Goal: Information Seeking & Learning: Check status

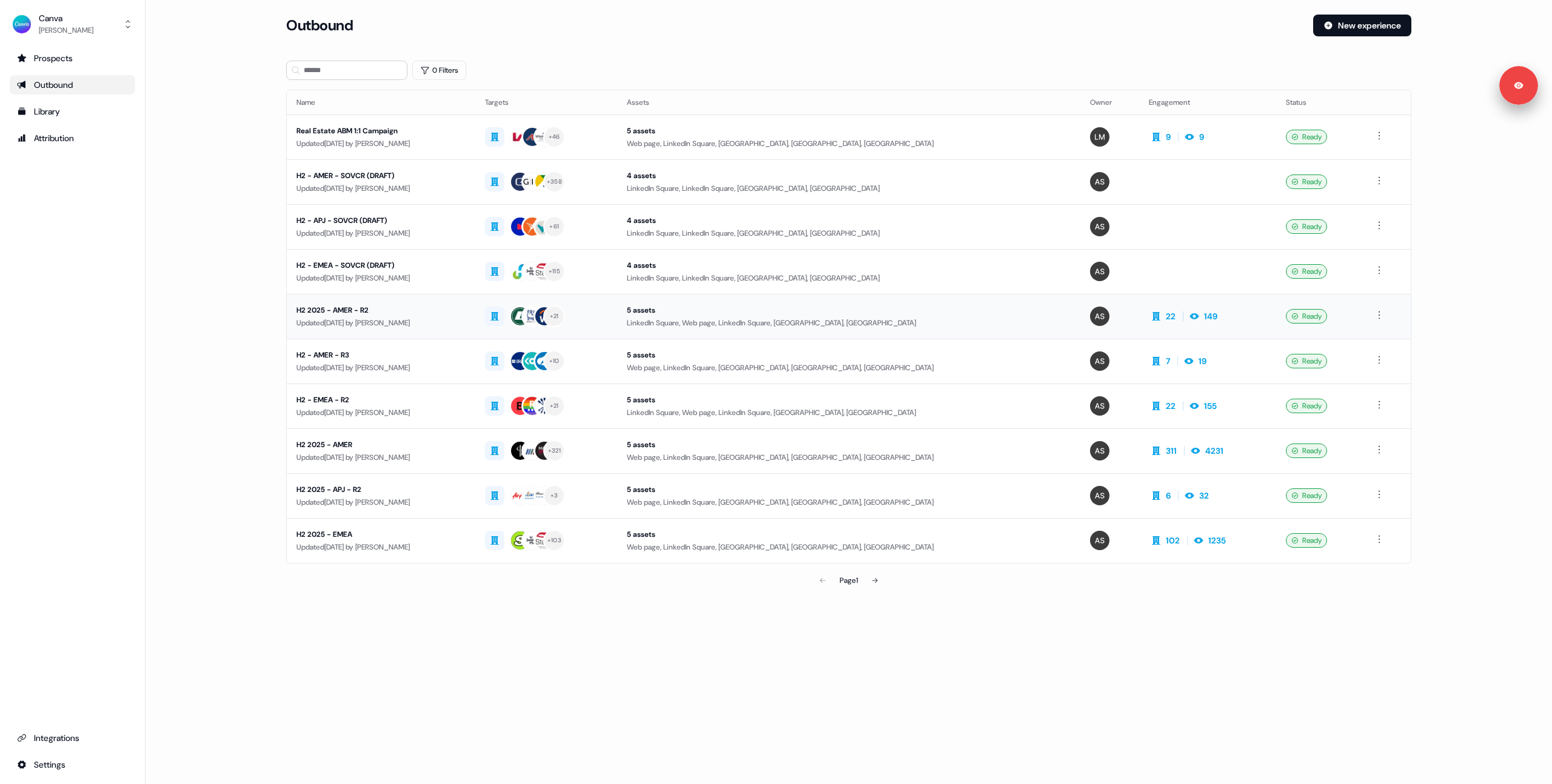
click at [412, 328] on div "Updated 13 days ago by Audrey Barrie" at bounding box center [381, 323] width 169 height 12
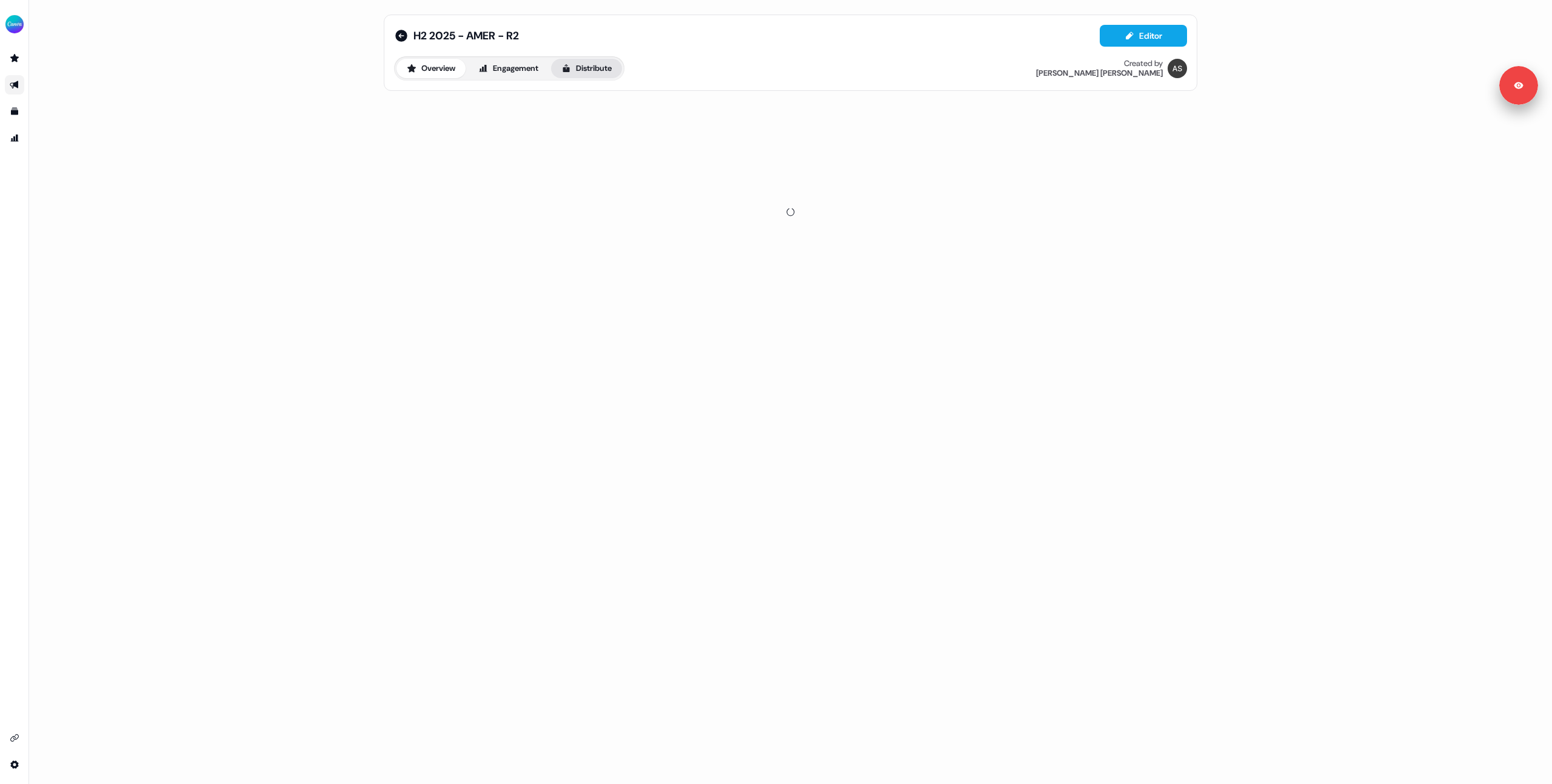
click at [593, 63] on button "Distribute" at bounding box center [586, 69] width 71 height 20
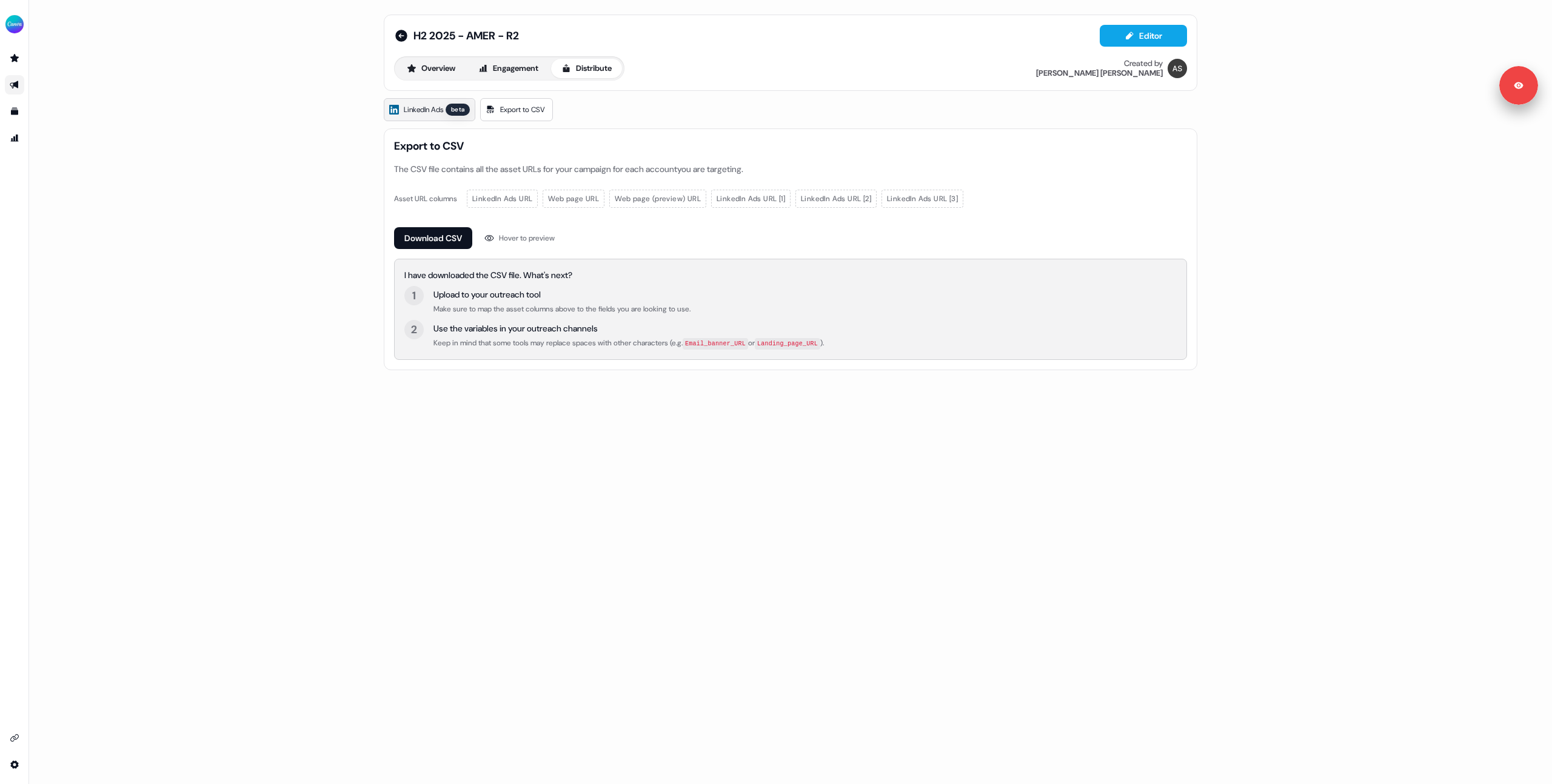
click at [435, 116] on link "LinkedIn Ads beta" at bounding box center [429, 109] width 91 height 23
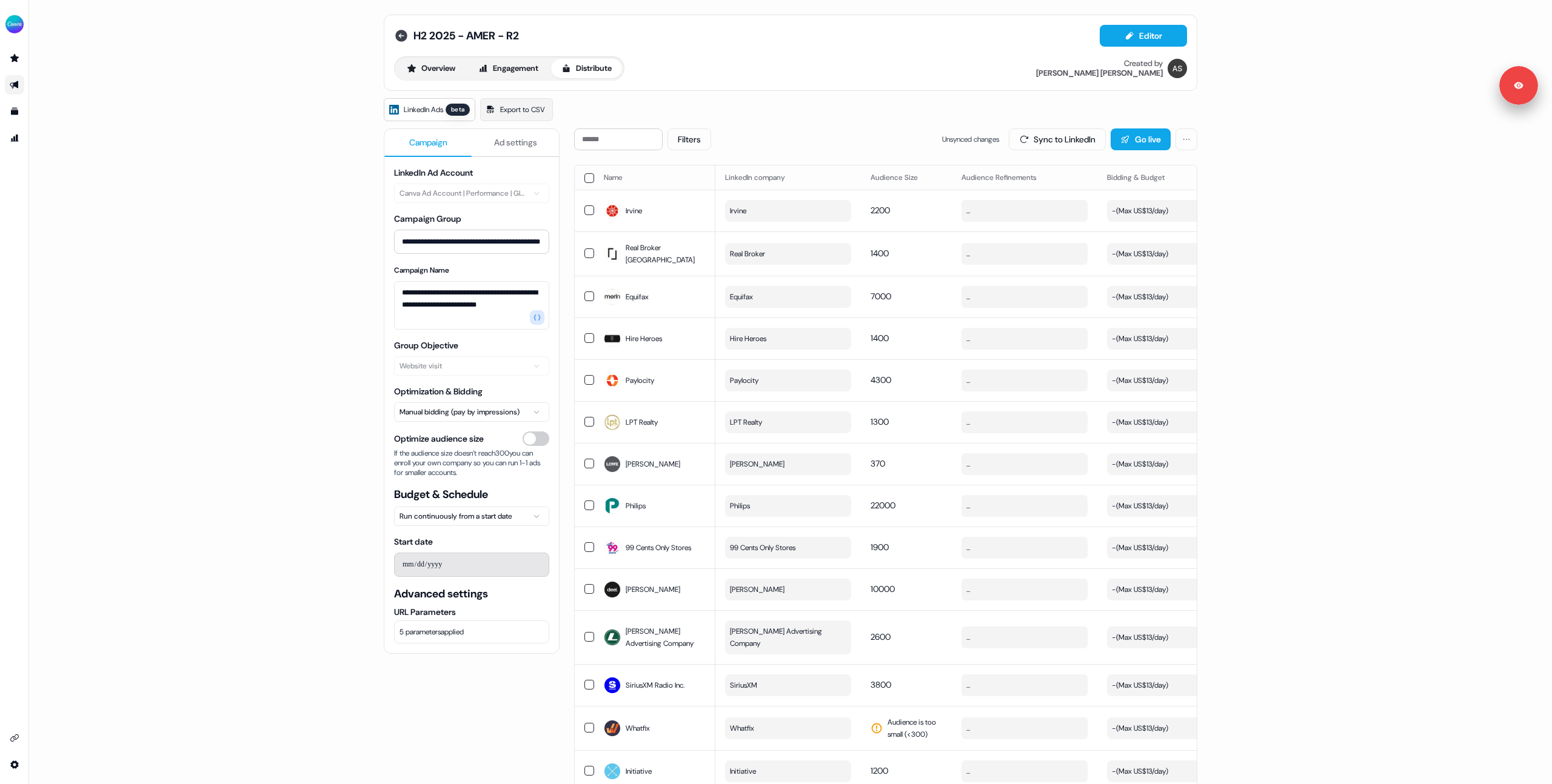
click at [398, 34] on icon at bounding box center [401, 36] width 15 height 15
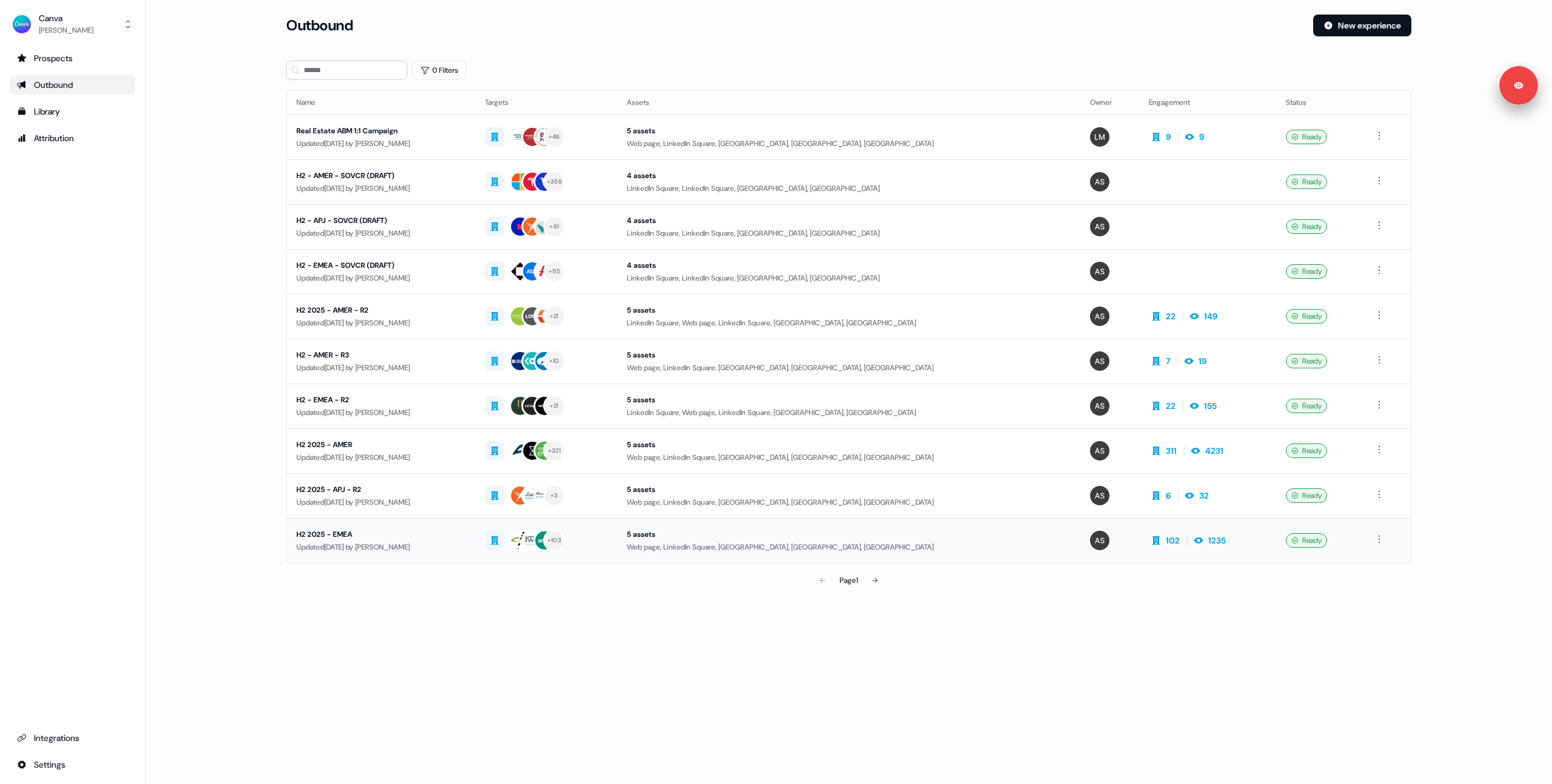
click at [376, 532] on div "H2 2025 - EMEA" at bounding box center [381, 534] width 169 height 12
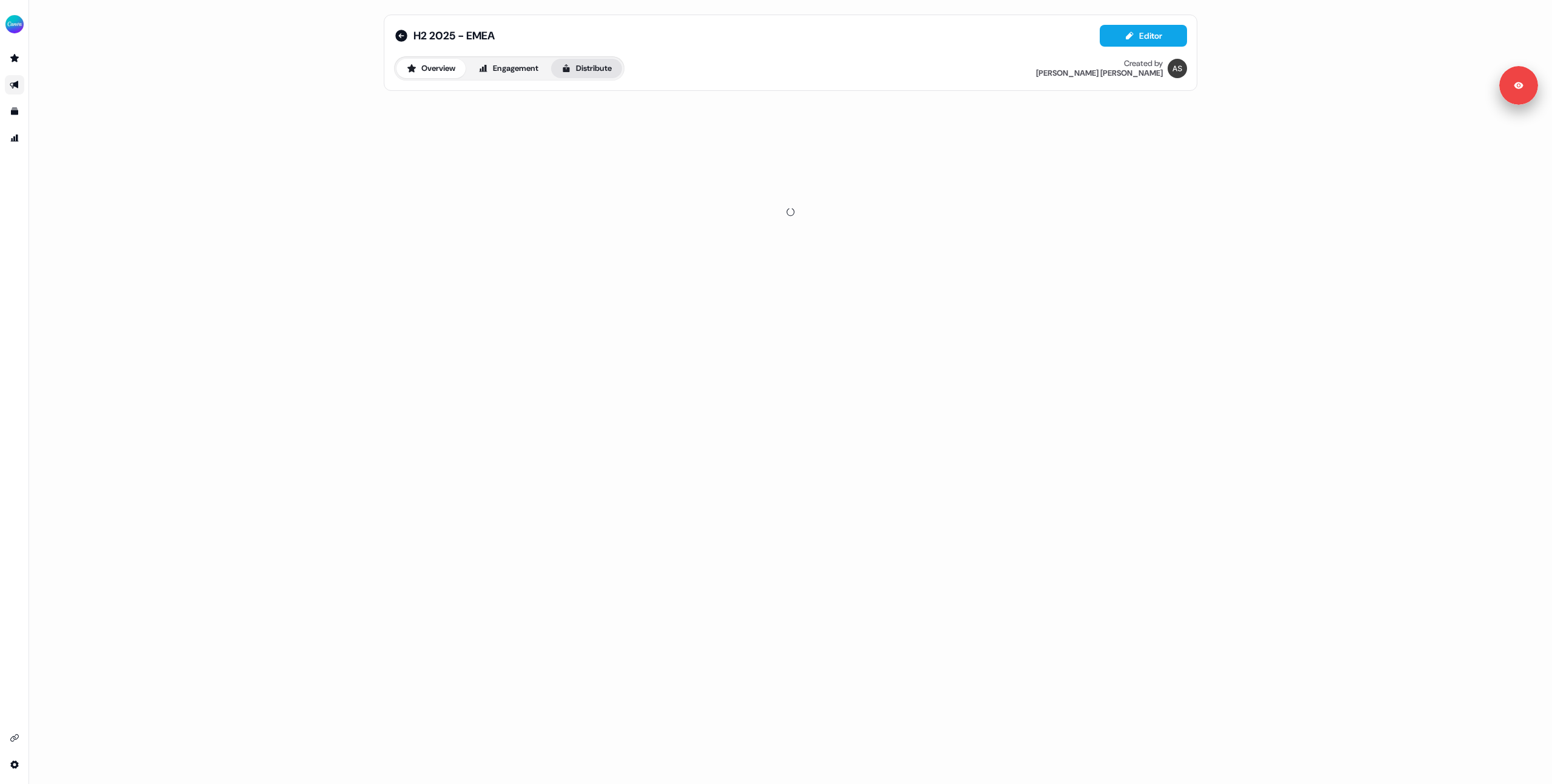
click at [577, 63] on button "Distribute" at bounding box center [586, 69] width 71 height 20
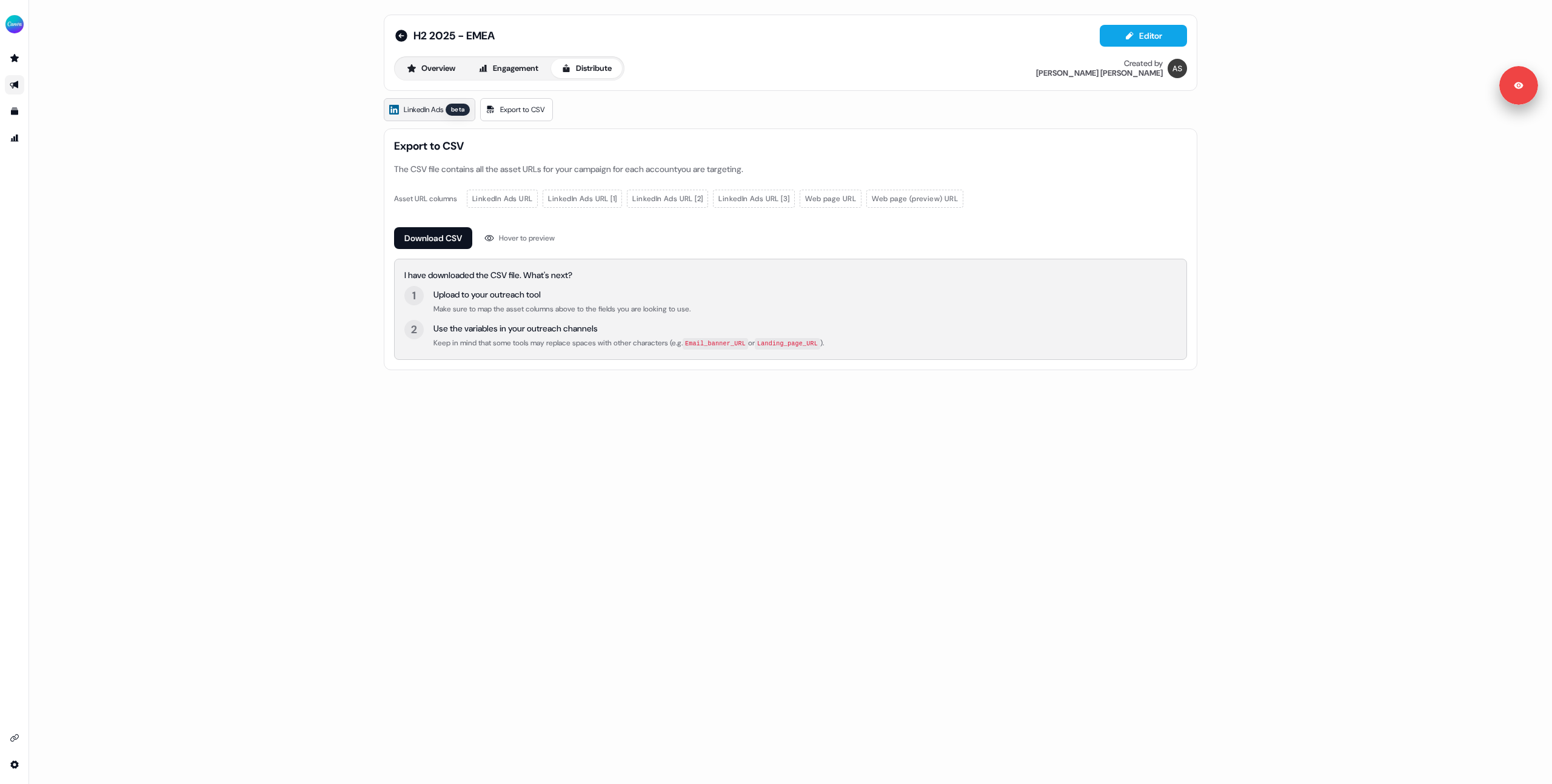
click at [419, 117] on link "LinkedIn Ads beta" at bounding box center [429, 109] width 91 height 23
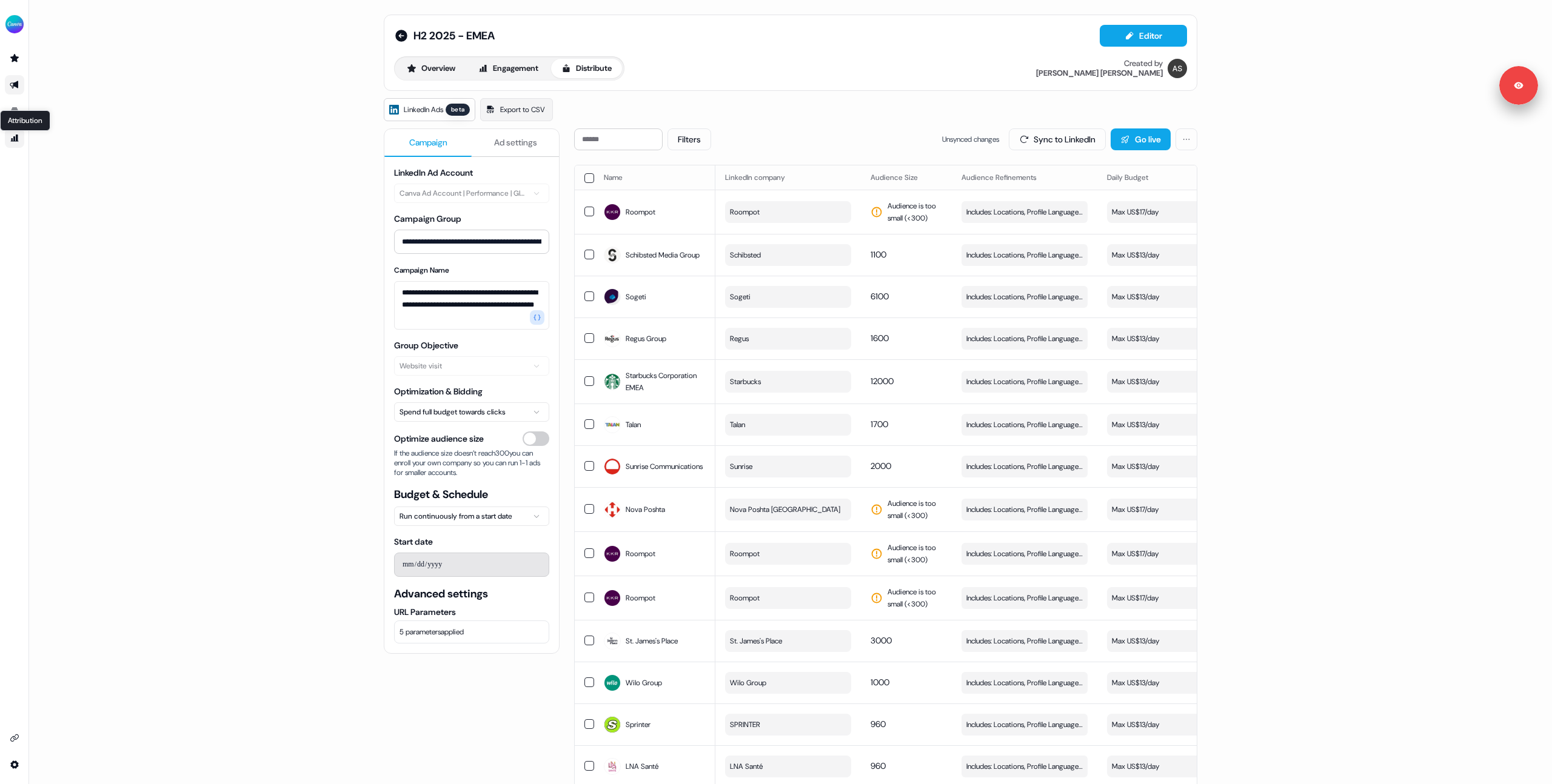
click at [15, 133] on icon "Go to attribution" at bounding box center [15, 138] width 10 height 10
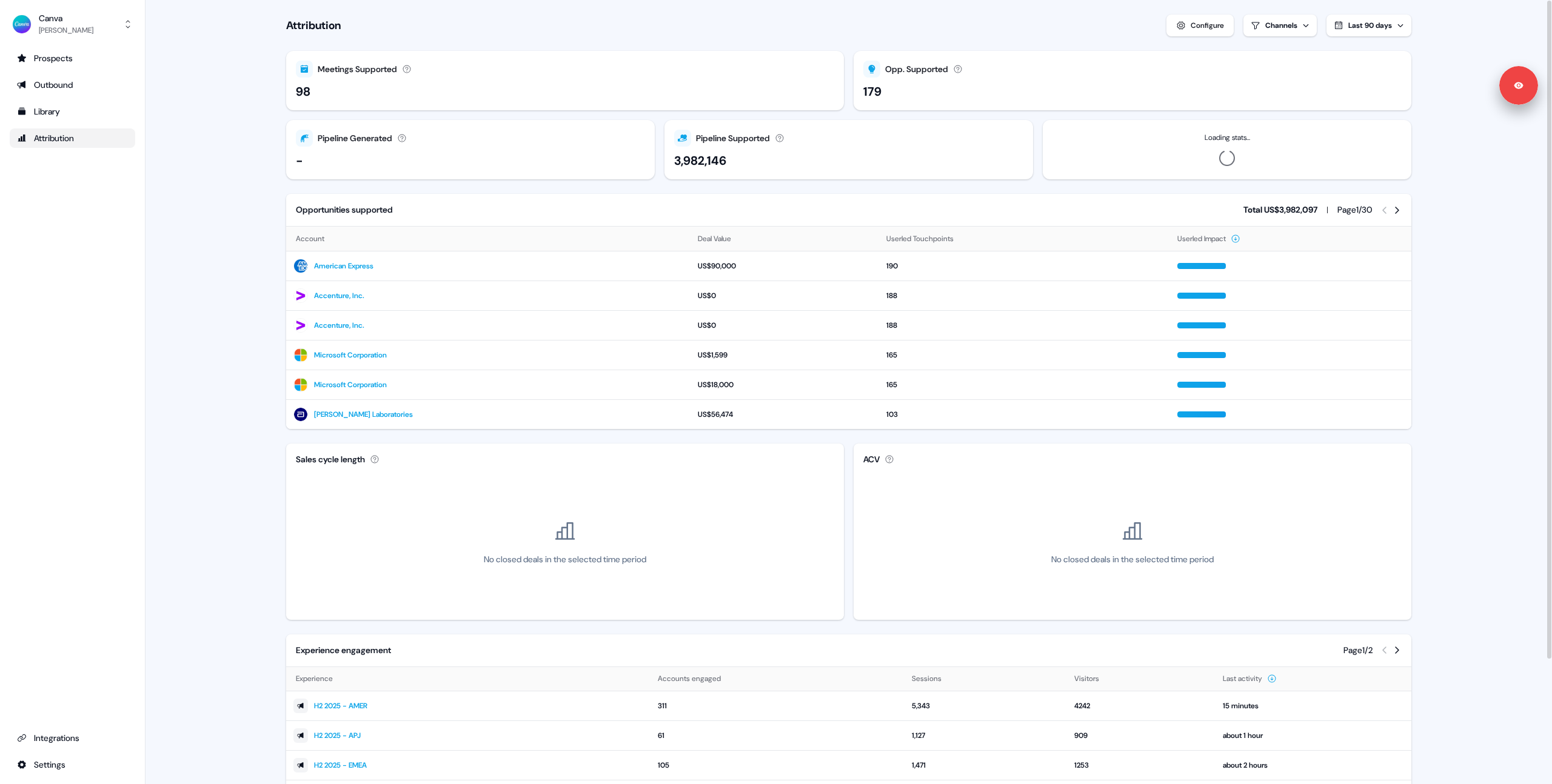
click at [1370, 22] on span "Last 90 days" at bounding box center [1370, 25] width 44 height 10
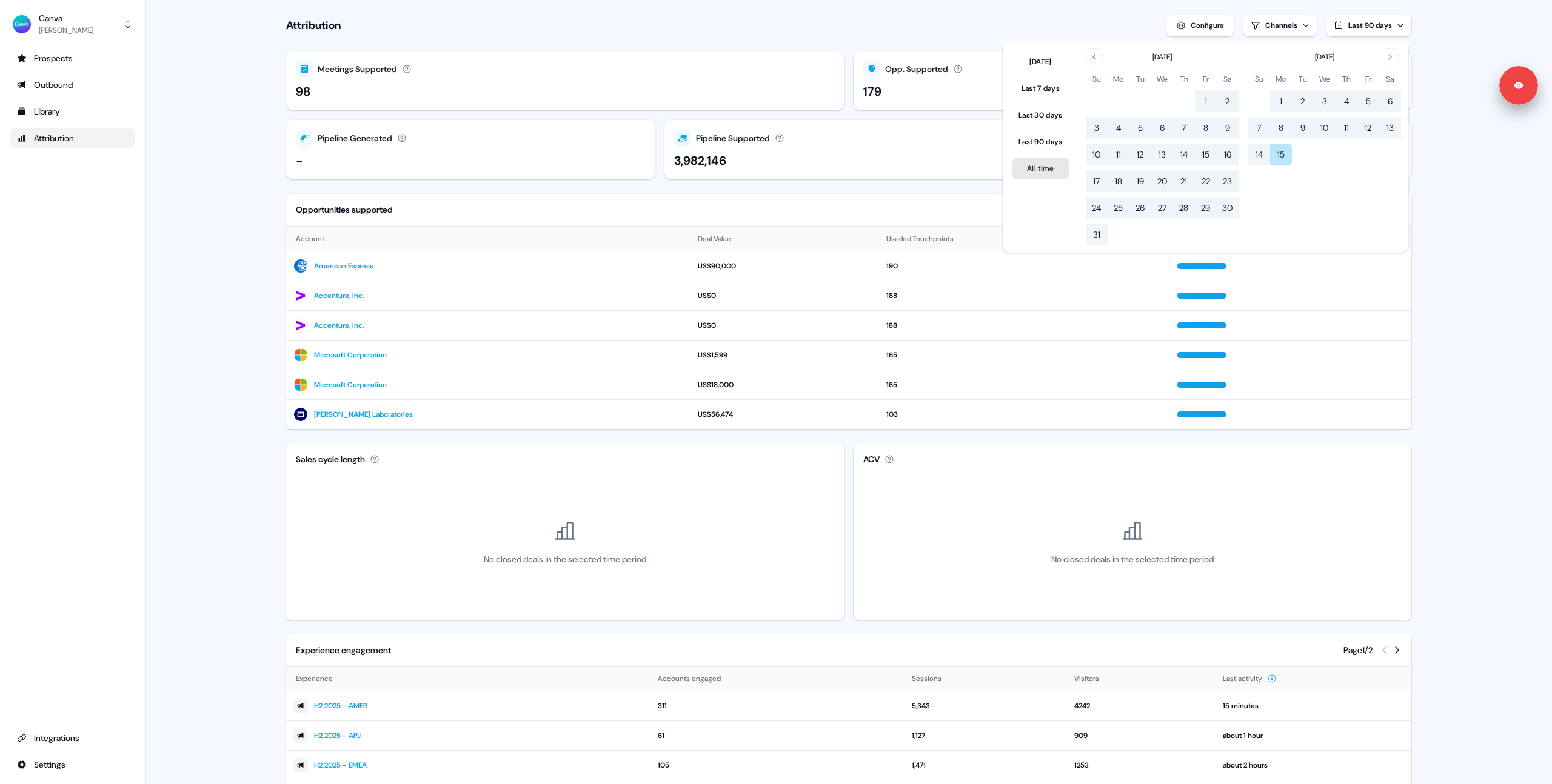
click at [1038, 175] on button "All time" at bounding box center [1041, 168] width 57 height 22
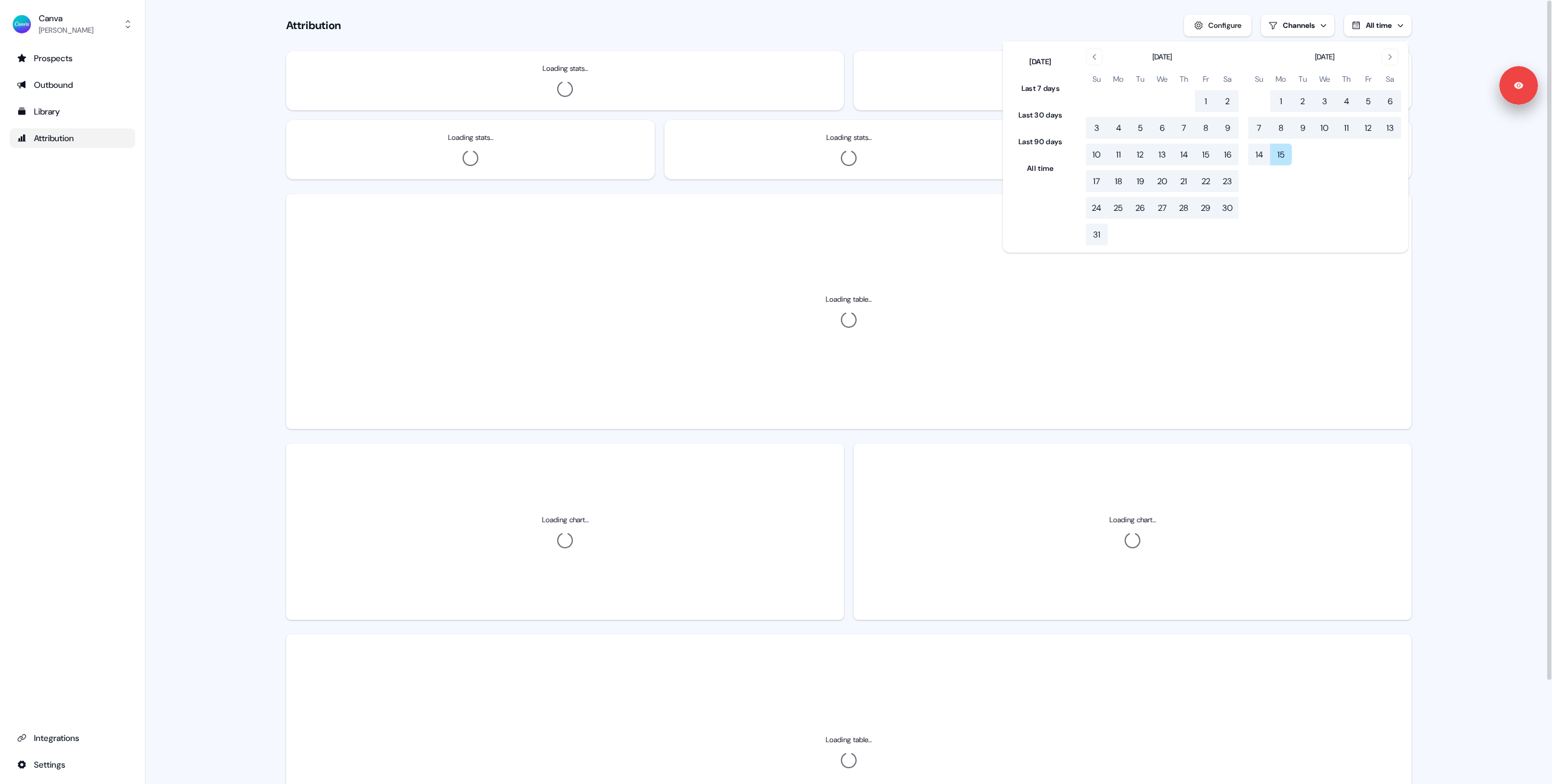
click at [256, 239] on main "Loading... Attribution Configure Channels All time Loading stats... Loading sta…" at bounding box center [848, 452] width 1406 height 904
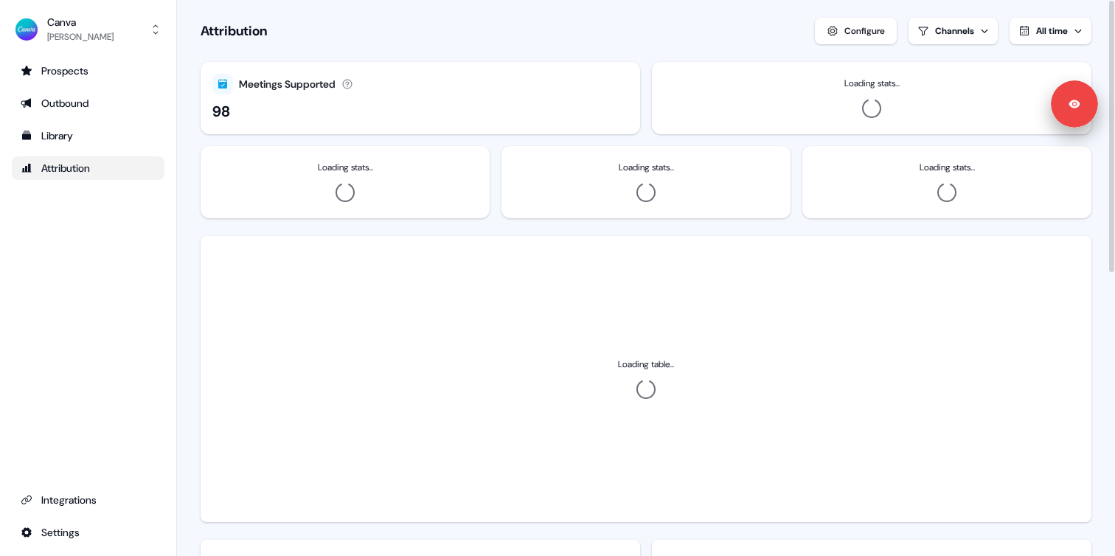
click at [341, 21] on div "Attribution Configure Channels All time" at bounding box center [646, 31] width 891 height 27
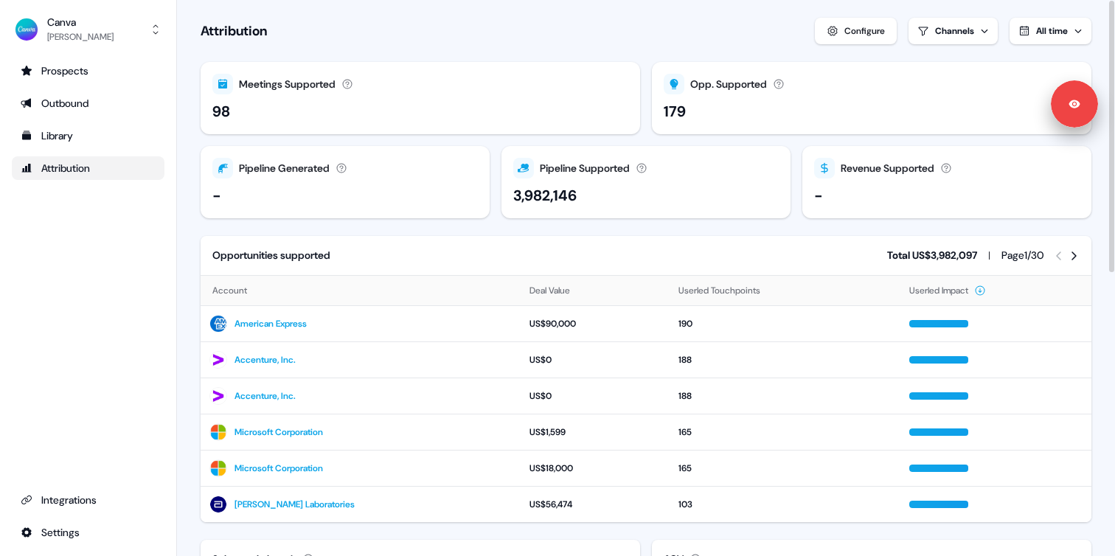
click at [1074, 257] on icon at bounding box center [1074, 255] width 5 height 9
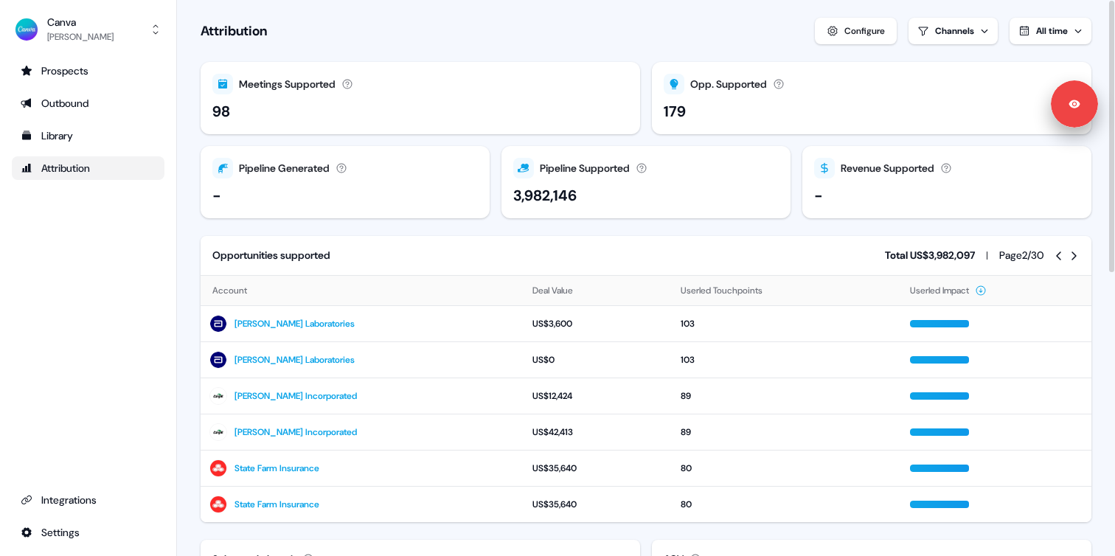
click at [1074, 257] on icon at bounding box center [1074, 255] width 5 height 9
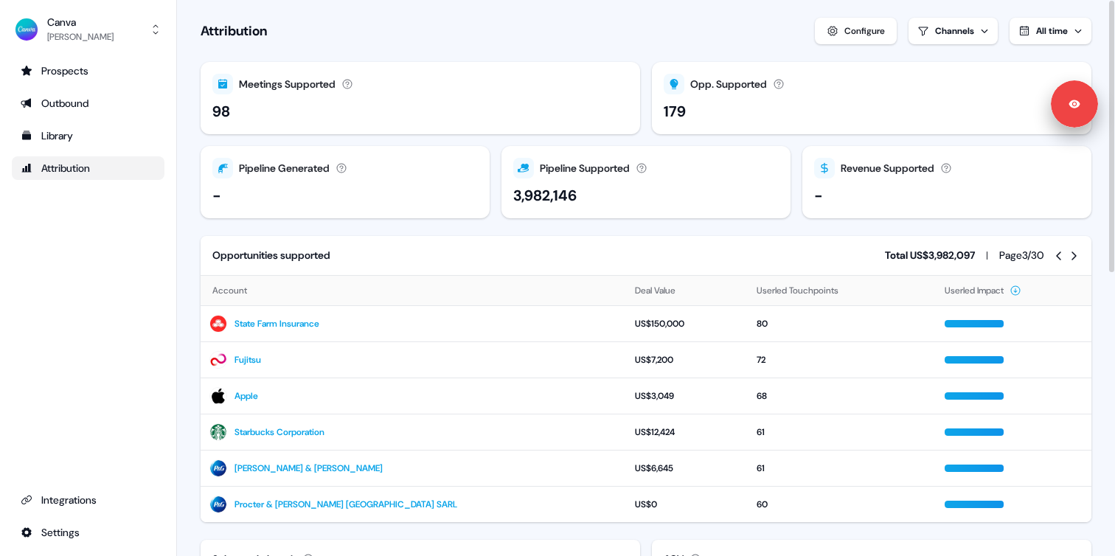
click at [1074, 257] on icon at bounding box center [1074, 255] width 5 height 9
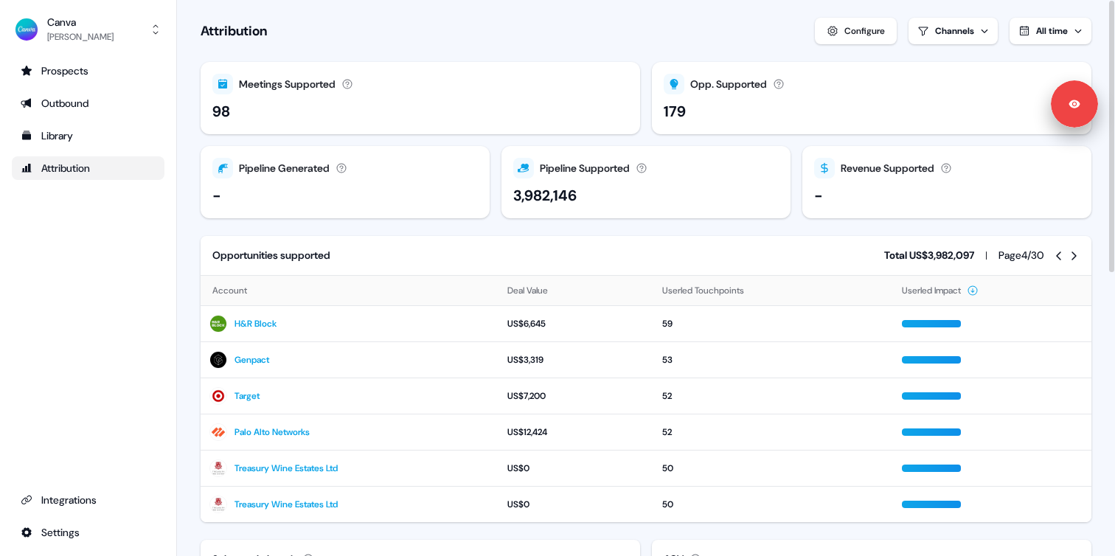
click at [1074, 257] on icon at bounding box center [1074, 255] width 5 height 9
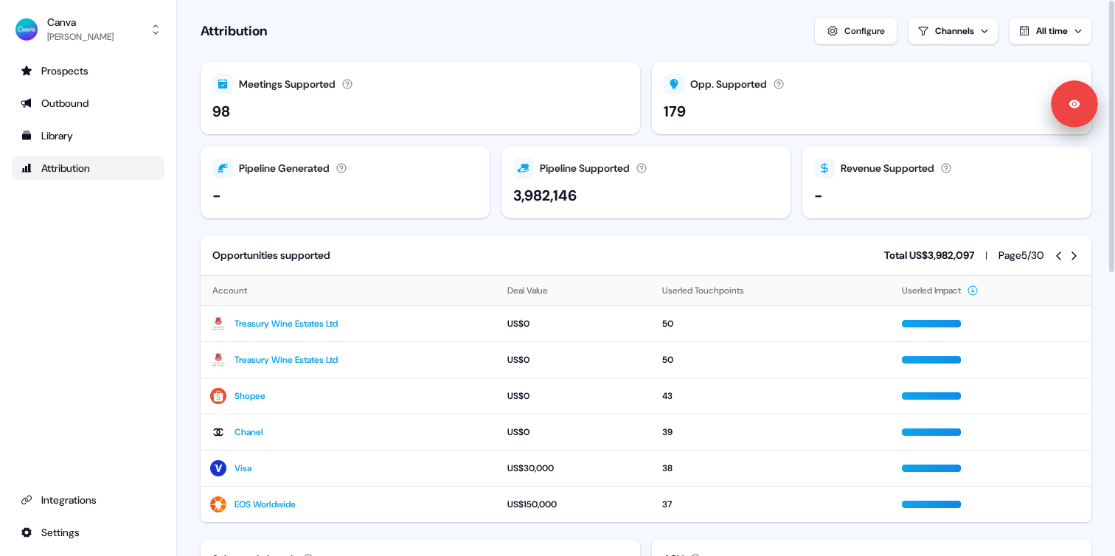
click at [1074, 257] on icon at bounding box center [1074, 255] width 5 height 9
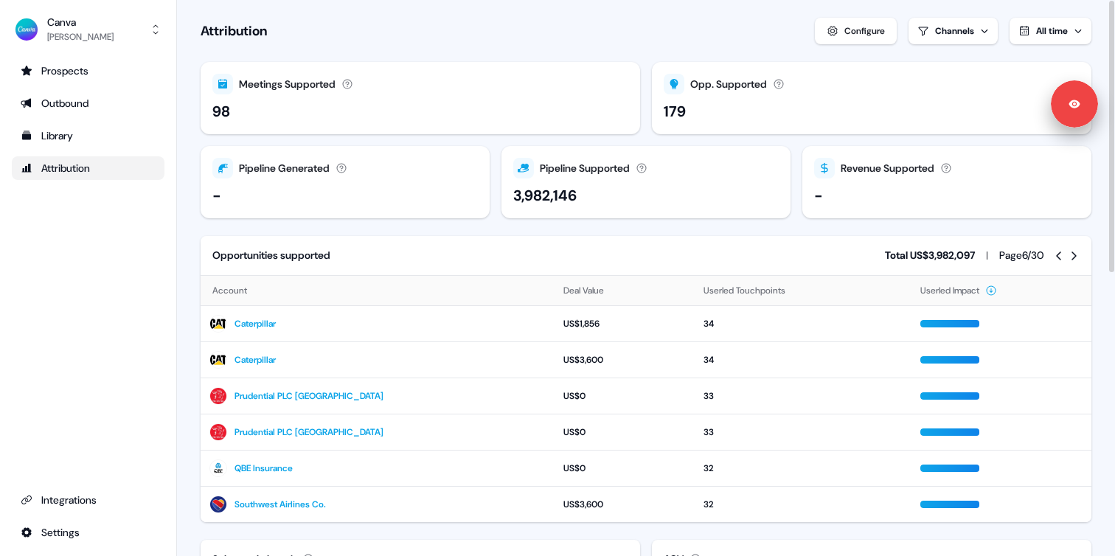
click at [1074, 257] on icon at bounding box center [1074, 255] width 5 height 9
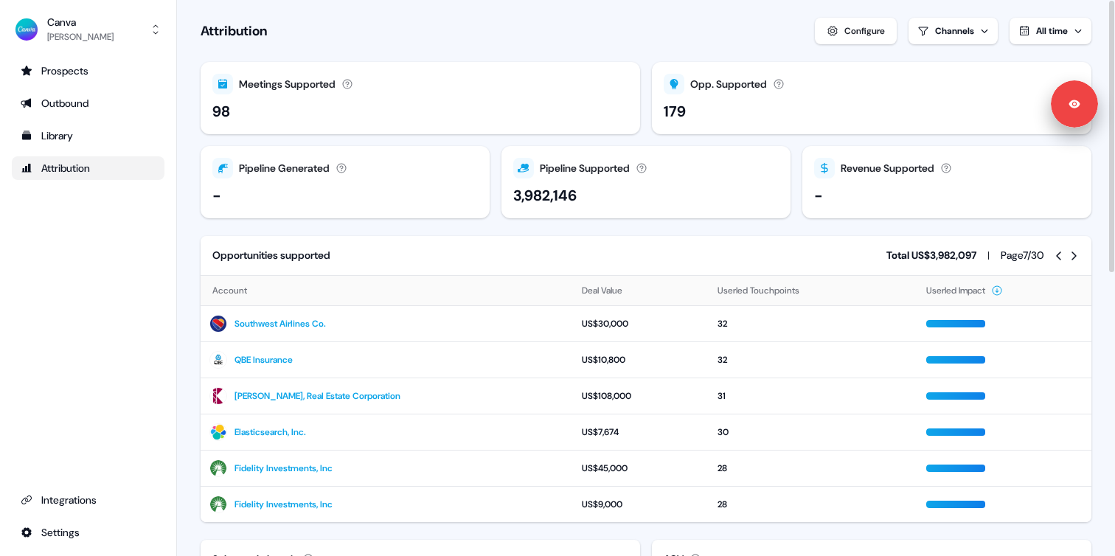
click at [1057, 255] on icon at bounding box center [1058, 255] width 5 height 9
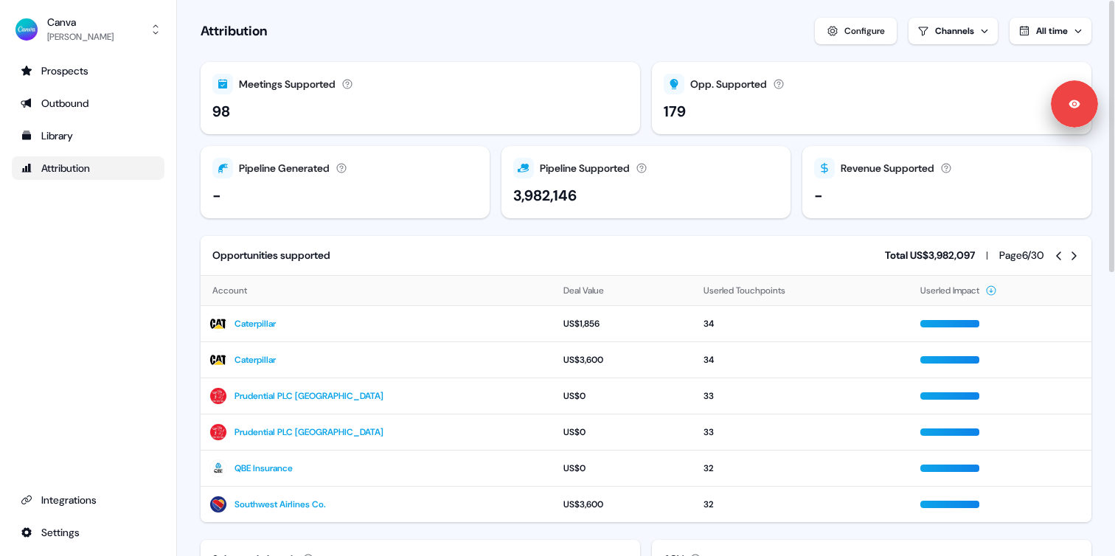
click at [1057, 255] on icon at bounding box center [1058, 255] width 5 height 9
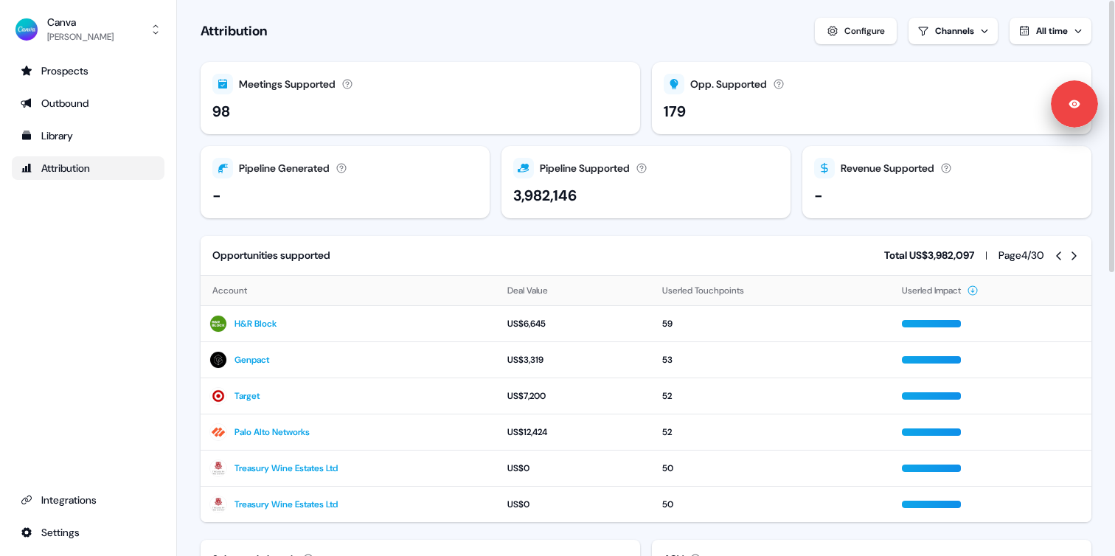
click at [1057, 255] on icon at bounding box center [1058, 255] width 5 height 9
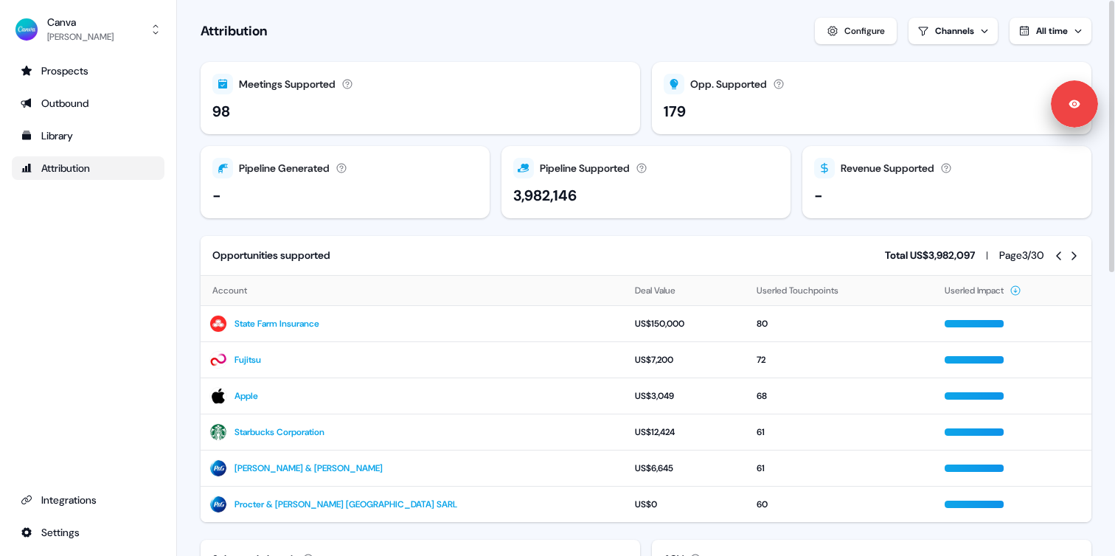
click at [1057, 255] on icon at bounding box center [1058, 255] width 5 height 9
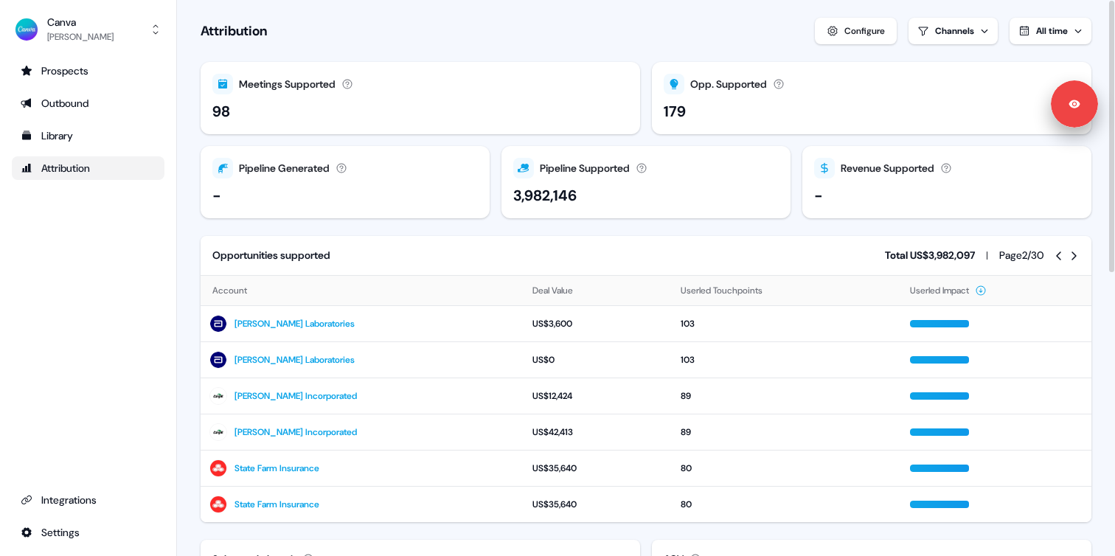
click at [1057, 255] on icon at bounding box center [1058, 255] width 5 height 9
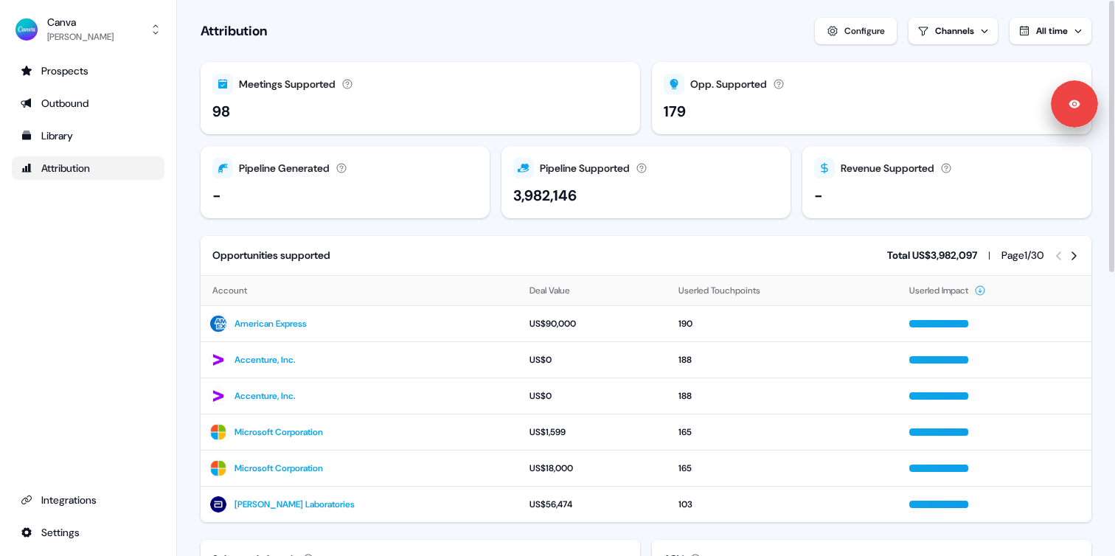
click at [187, 258] on section "Loading... Attribution Configure Channels All time Meetings Supported Meetings …" at bounding box center [646, 567] width 938 height 1135
click at [199, 266] on section "Loading... Attribution Configure Channels All time Meetings Supported Meetings …" at bounding box center [646, 567] width 938 height 1135
